Goal: Transaction & Acquisition: Book appointment/travel/reservation

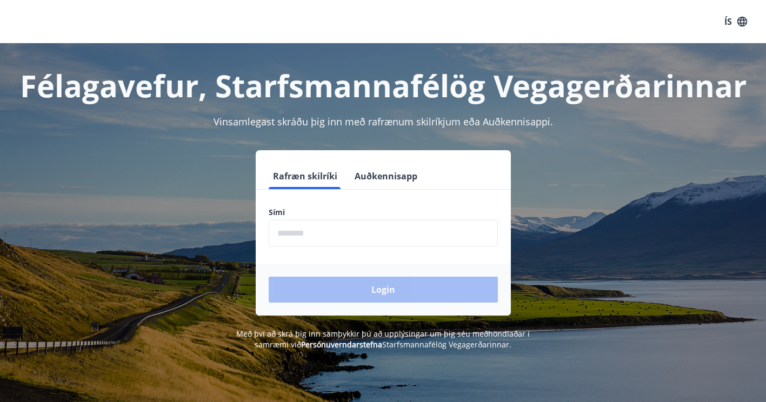
click at [332, 236] on input "phone" at bounding box center [383, 233] width 229 height 26
type input "********"
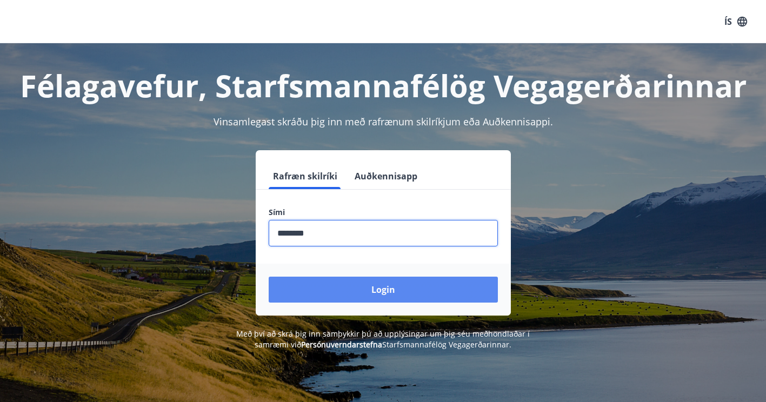
click at [376, 288] on button "Login" at bounding box center [383, 290] width 229 height 26
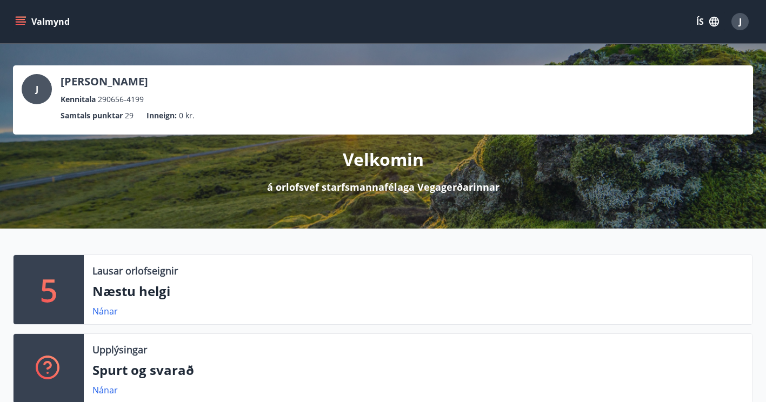
click at [20, 19] on icon "menu" at bounding box center [21, 19] width 10 height 1
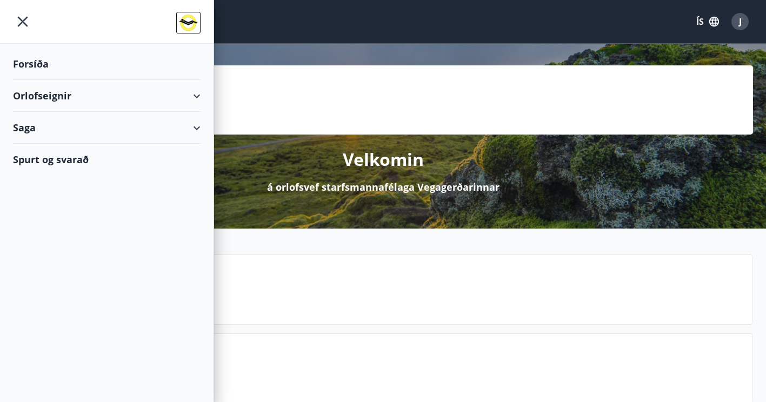
click at [193, 95] on div "Orlofseignir" at bounding box center [107, 96] width 188 height 32
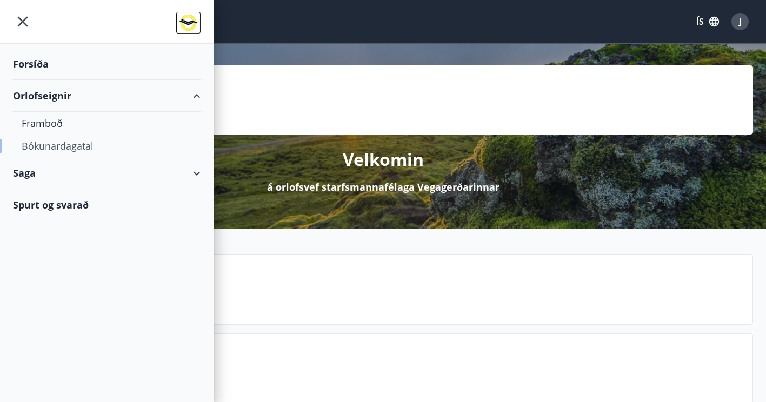
click at [61, 146] on div "Bókunardagatal" at bounding box center [107, 146] width 170 height 23
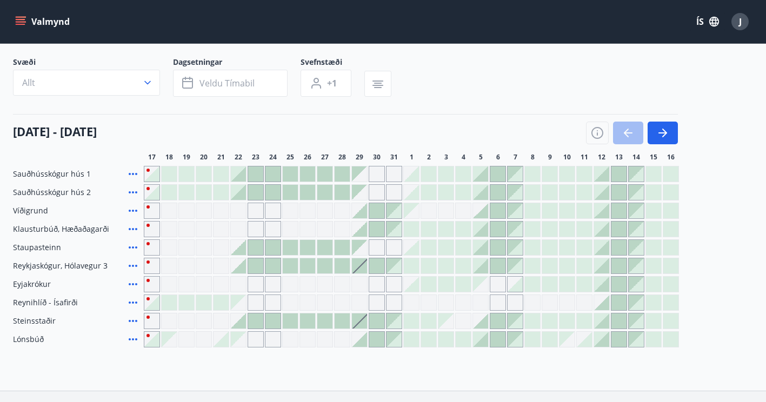
scroll to position [108, 0]
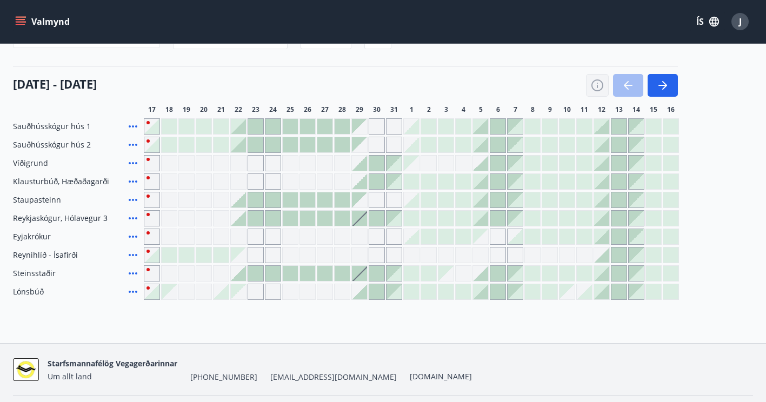
click at [598, 85] on icon "button" at bounding box center [597, 85] width 13 height 13
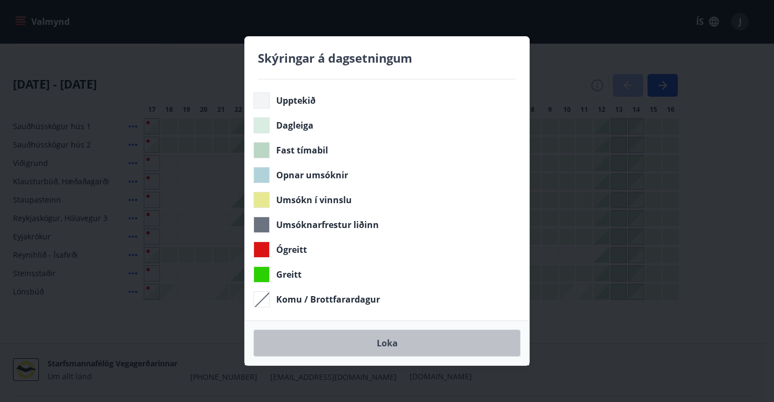
drag, startPoint x: 380, startPoint y: 343, endPoint x: 628, endPoint y: 332, distance: 248.3
click at [379, 343] on button "Loka" at bounding box center [386, 343] width 267 height 27
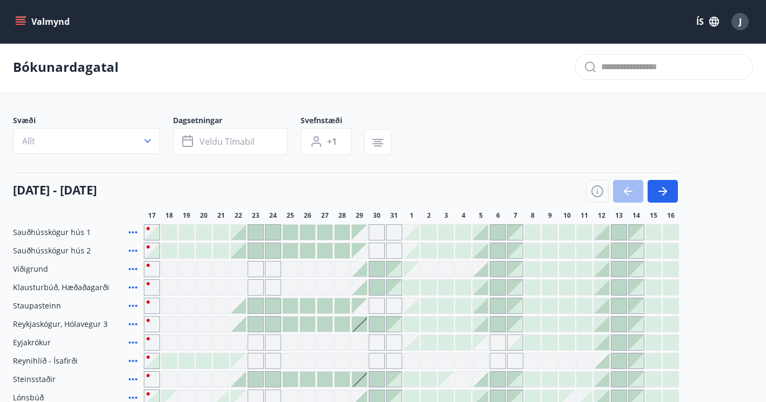
scroll to position [0, 0]
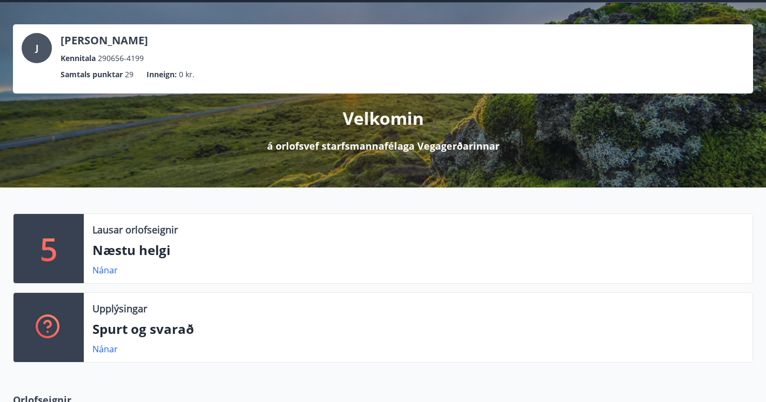
scroll to position [54, 0]
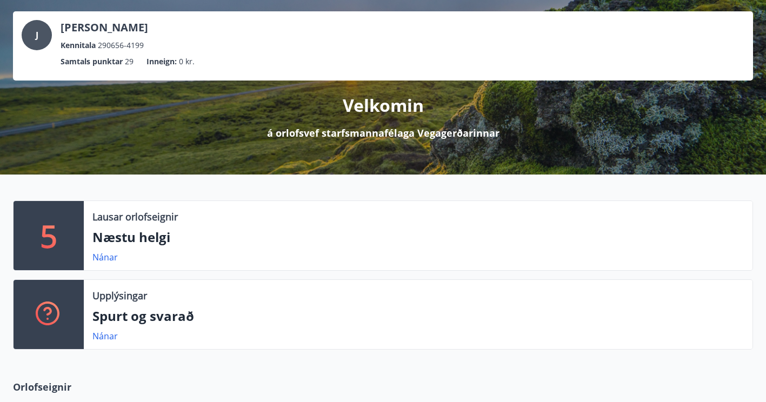
click at [63, 230] on div "5" at bounding box center [49, 235] width 70 height 69
click at [105, 257] on link "Nánar" at bounding box center [104, 257] width 25 height 12
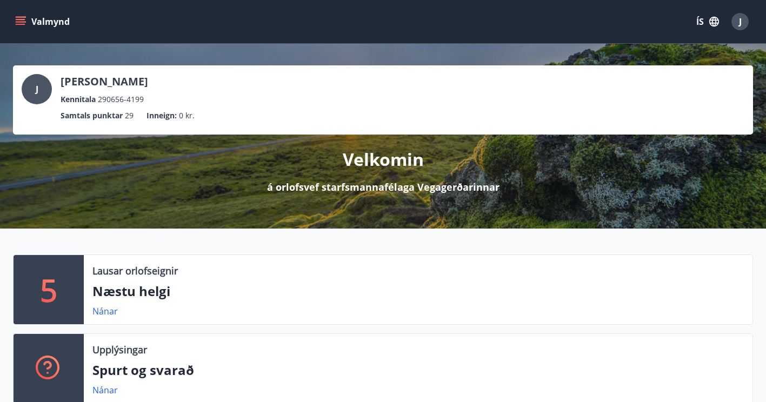
click at [21, 21] on icon "menu" at bounding box center [20, 21] width 11 height 11
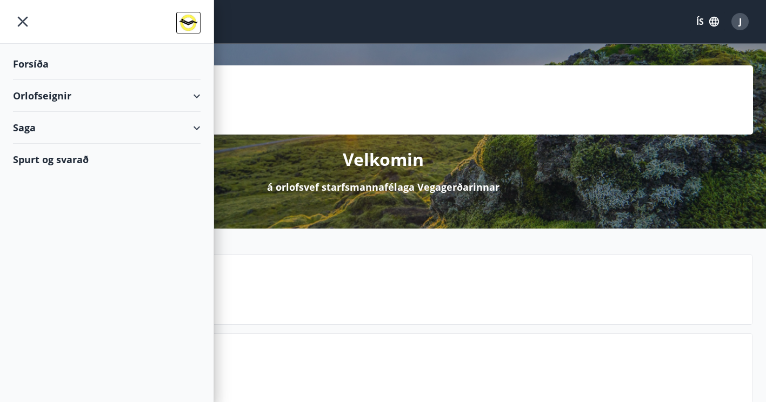
click at [199, 94] on div "Orlofseignir" at bounding box center [107, 96] width 188 height 32
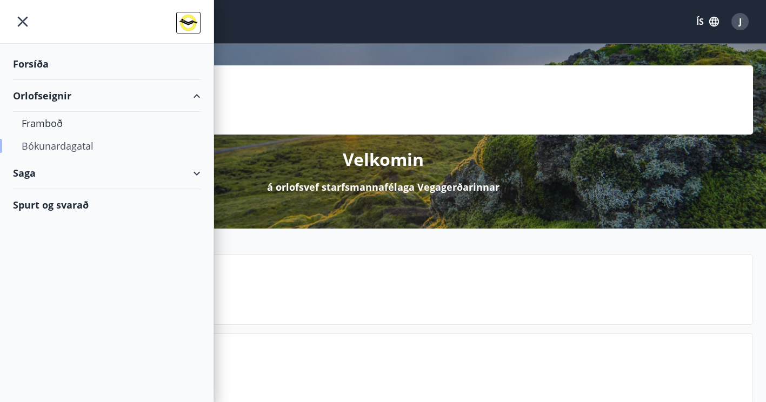
click at [59, 146] on div "Bókunardagatal" at bounding box center [107, 146] width 170 height 23
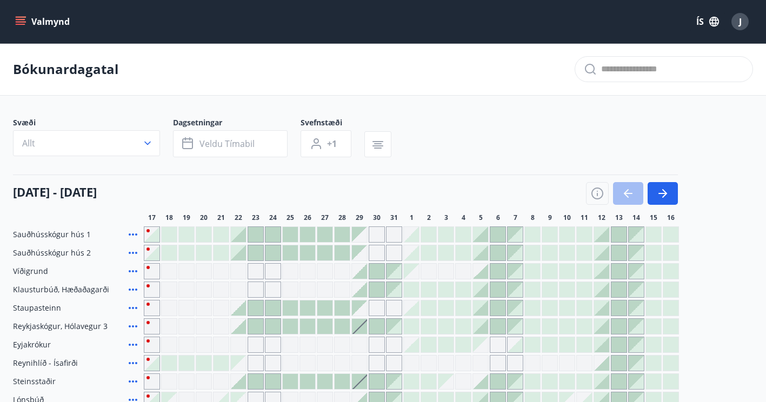
click at [740, 17] on span "J" at bounding box center [740, 22] width 3 height 12
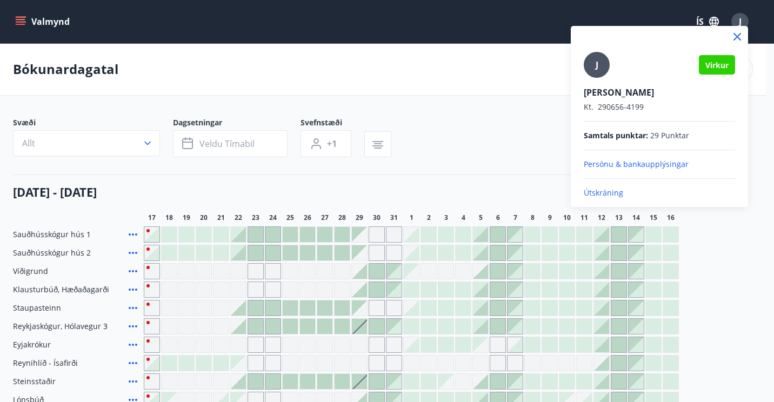
click at [607, 190] on p "Útskráning" at bounding box center [659, 193] width 151 height 11
